Goal: Task Accomplishment & Management: Complete application form

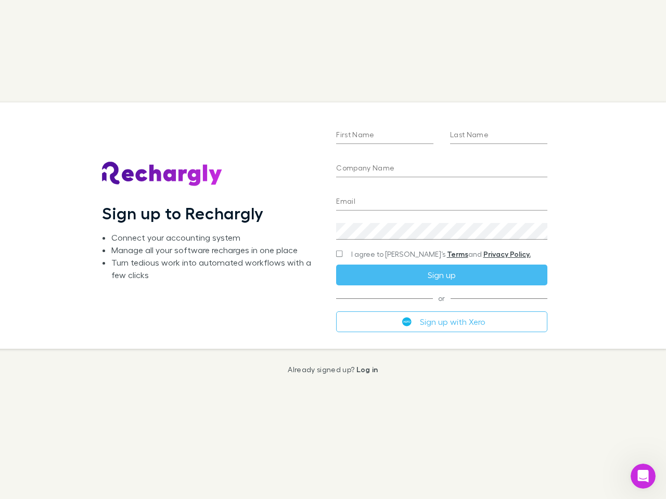
click at [333, 250] on div "First Name Last Name Company Name Email Create a password I agree to Rechargly’…" at bounding box center [441, 225] width 227 height 246
click at [384, 136] on input "First Name" at bounding box center [384, 135] width 97 height 17
click at [498, 136] on input "Last Name" at bounding box center [498, 135] width 97 height 17
click at [441, 169] on input "Company Name" at bounding box center [441, 169] width 211 height 17
click at [441, 202] on input "Email" at bounding box center [441, 202] width 211 height 17
